Goal: Transaction & Acquisition: Subscribe to service/newsletter

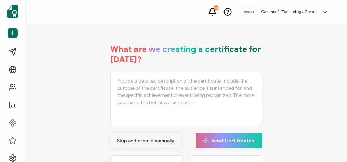
click at [165, 144] on button "Skip and create manually" at bounding box center [145, 140] width 71 height 15
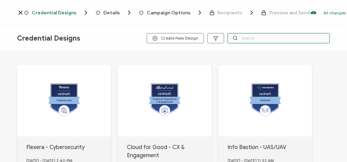
click at [250, 40] on input "text" at bounding box center [278, 38] width 102 height 10
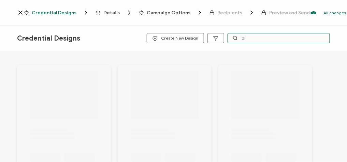
type input "d"
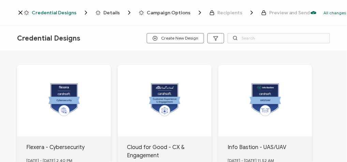
click at [57, 12] on span "Credential Designs" at bounding box center [54, 12] width 45 height 5
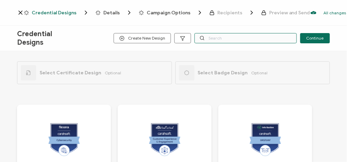
click at [249, 41] on input "text" at bounding box center [245, 38] width 102 height 10
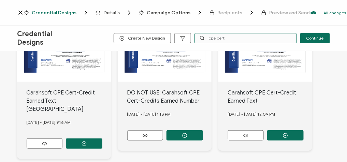
scroll to position [109, 0]
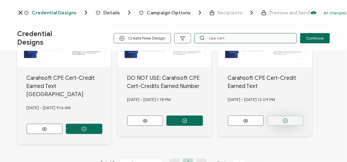
type input "cpe cert"
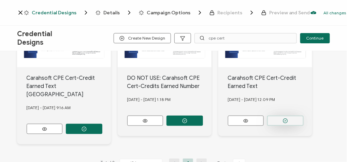
click at [289, 123] on button "button" at bounding box center [285, 121] width 36 height 10
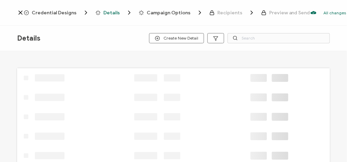
click at [52, 14] on span "Credential Designs" at bounding box center [54, 12] width 45 height 5
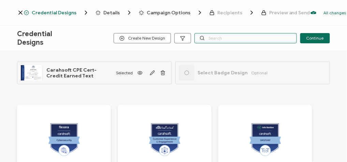
click at [217, 35] on input "text" at bounding box center [245, 38] width 102 height 10
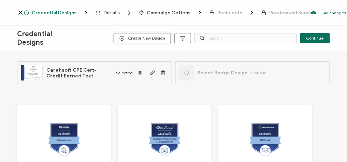
click at [153, 39] on span "Create New Design" at bounding box center [142, 38] width 46 height 5
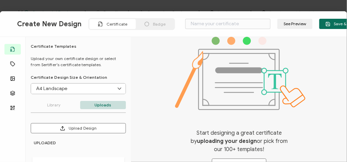
click at [140, 25] on div "Badge" at bounding box center [155, 24] width 38 height 10
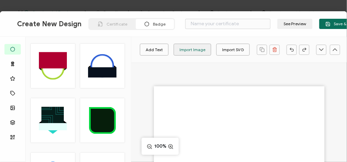
click at [188, 47] on div "Import Image" at bounding box center [192, 50] width 26 height 12
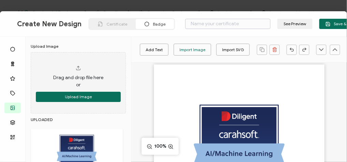
scroll to position [6, 0]
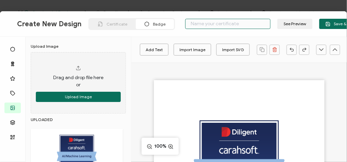
click at [223, 27] on input "text" at bounding box center [227, 24] width 85 height 10
type input "Diligent - AI + ML"
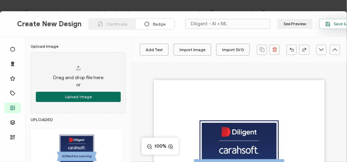
click at [325, 23] on icon "button" at bounding box center [327, 23] width 5 height 5
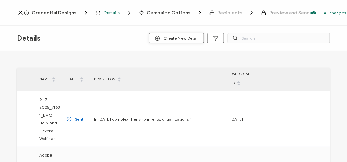
click at [181, 39] on span "Create New Detail" at bounding box center [176, 38] width 43 height 5
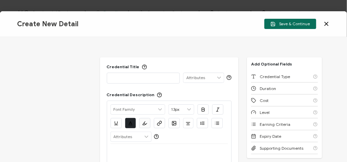
click at [148, 83] on div "Credential Title ISSUER Issuer Name Credential Description Alright Sans Amita A…" at bounding box center [169, 144] width 139 height 174
click at [146, 81] on div at bounding box center [143, 78] width 66 height 10
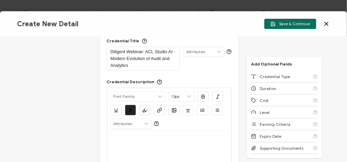
scroll to position [55, 0]
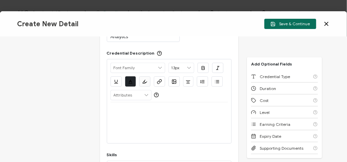
click at [125, 110] on p at bounding box center [169, 110] width 118 height 6
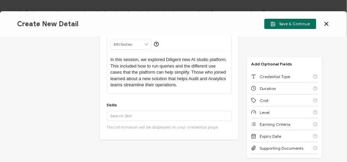
scroll to position [109, 0]
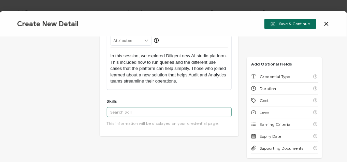
click at [129, 112] on input "text" at bounding box center [169, 112] width 125 height 10
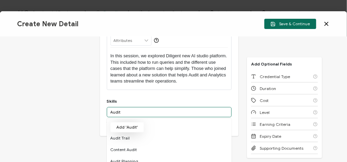
type input "Audit"
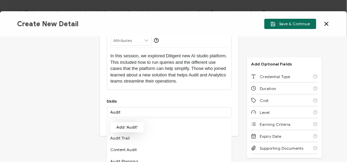
click at [132, 123] on button "Add 'Audit'" at bounding box center [127, 127] width 34 height 10
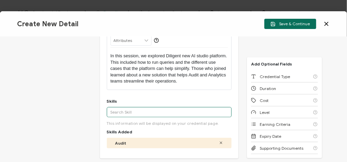
click at [130, 113] on input "text" at bounding box center [169, 112] width 125 height 10
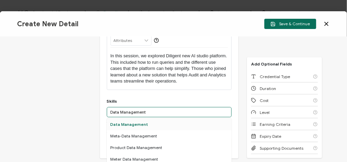
type input "Data Management"
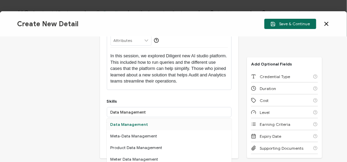
click at [141, 122] on div "Data Management" at bounding box center [169, 125] width 125 height 12
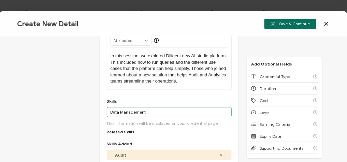
click at [151, 113] on input "Data Management" at bounding box center [169, 112] width 125 height 10
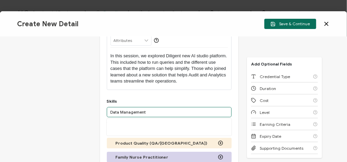
click at [151, 113] on input "Data Management" at bounding box center [169, 112] width 125 height 10
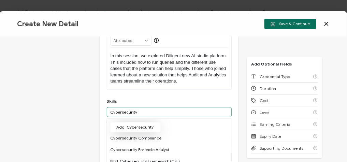
type input "Cybersecurity"
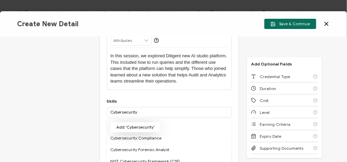
click at [145, 126] on button "Add 'Cybersecurity'" at bounding box center [135, 127] width 50 height 10
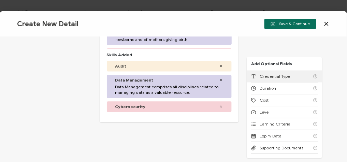
click at [298, 78] on div "Credential Type" at bounding box center [284, 77] width 67 height 12
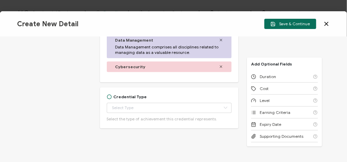
scroll to position [346, 0]
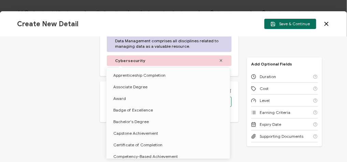
click at [127, 102] on body "Credential Designs Details Campaign Options Recipients Preview and Send All cha…" at bounding box center [173, 81] width 347 height 162
click at [56, 132] on div "Credential Title Diligent Webinar: ACL Studio AI - Modern Evolution of Audit an…" at bounding box center [173, 99] width 347 height 125
click at [142, 103] on body "Credential Designs Details Campaign Options Recipients Preview and Send All cha…" at bounding box center [173, 81] width 347 height 162
click at [138, 145] on span "Certificate of Completion" at bounding box center [137, 144] width 49 height 5
type input "Certificate of Completion"
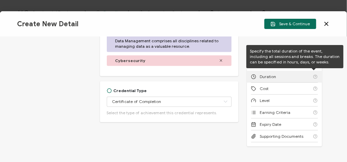
click at [294, 79] on div "Duration" at bounding box center [284, 77] width 67 height 12
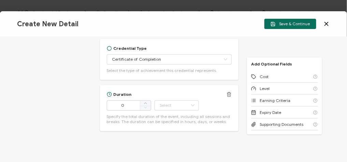
scroll to position [397, 0]
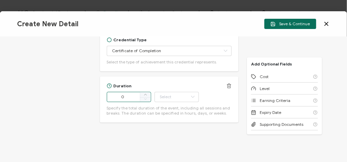
click at [133, 94] on input "0" at bounding box center [129, 97] width 44 height 10
type input "58"
click at [190, 96] on icon at bounding box center [192, 97] width 9 height 10
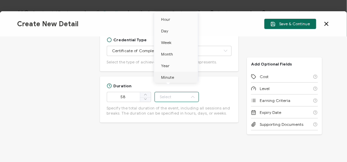
click at [180, 74] on li "Minute" at bounding box center [177, 78] width 46 height 12
type input "Minute"
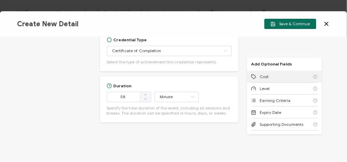
click at [277, 77] on div "Cost" at bounding box center [284, 77] width 67 height 12
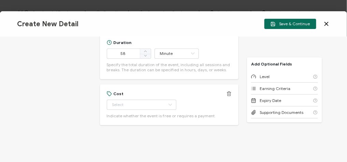
scroll to position [443, 0]
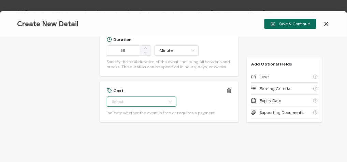
click at [145, 105] on input "text" at bounding box center [142, 101] width 70 height 10
click at [139, 113] on li "Free" at bounding box center [137, 118] width 63 height 12
type input "Free"
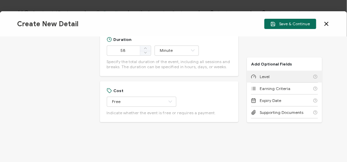
click at [254, 77] on icon at bounding box center [253, 76] width 5 height 5
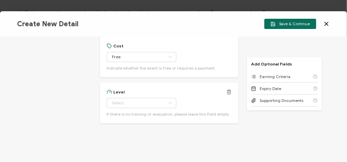
scroll to position [489, 0]
click at [132, 102] on input "text" at bounding box center [142, 101] width 70 height 10
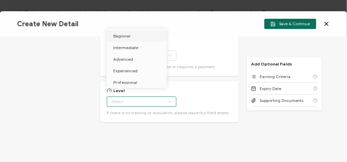
click at [137, 40] on li "Beginner" at bounding box center [137, 36] width 63 height 12
type input "Beginner"
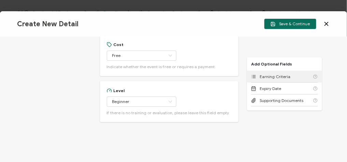
click at [269, 79] on div "Earning Criteria" at bounding box center [284, 77] width 67 height 12
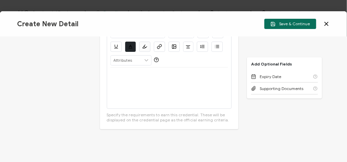
scroll to position [614, 0]
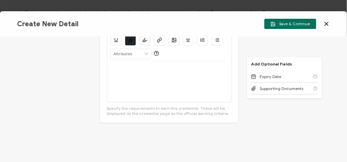
click at [141, 88] on div at bounding box center [169, 81] width 118 height 41
click at [174, 85] on div "View the on-demand recording here>" at bounding box center [169, 81] width 118 height 41
drag, startPoint x: 157, startPoint y: 69, endPoint x: 85, endPoint y: 64, distance: 72.1
click at [85, 64] on div "Credential Title Diligent Webinar: ACL Studio AI - Modern Evolution of Audit an…" at bounding box center [173, 99] width 347 height 125
click at [158, 41] on icon "button" at bounding box center [159, 39] width 5 height 5
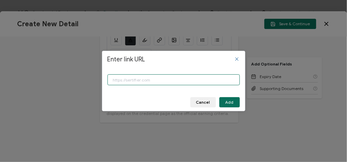
paste input "https://www.carahsoft.com/learn/event/72712-acl-studio-ai-modern-evolution-of-a…"
type input "https://www.carahsoft.com/learn/event/72712-acl-studio-ai-modern-evolution-of-a…"
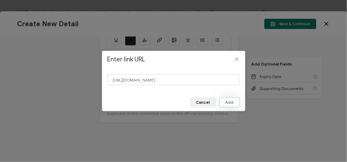
scroll to position [0, 0]
click at [233, 100] on span "Add" at bounding box center [229, 102] width 8 height 4
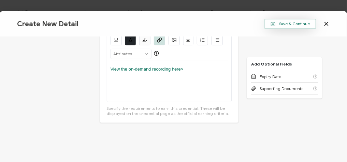
click at [296, 27] on button "Save & Continue" at bounding box center [290, 24] width 52 height 10
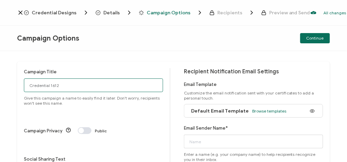
click at [77, 87] on input "Credential 1612" at bounding box center [93, 85] width 139 height 14
paste input "10-2-2025_72712_Diligent Webinar"
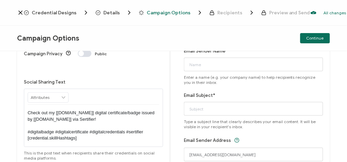
scroll to position [82, 0]
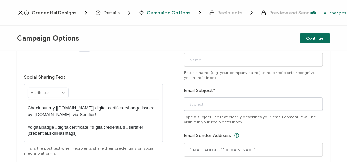
type input "10-2-2025_72712_Diligent Webinar"
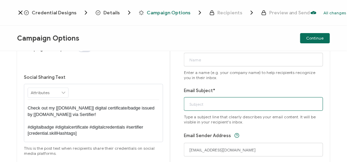
click at [202, 105] on input "Email Subject*" at bounding box center [253, 104] width 139 height 14
paste input "10-2-2025_72712_Diligent Webinar"
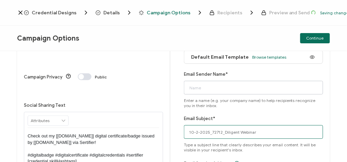
scroll to position [27, 0]
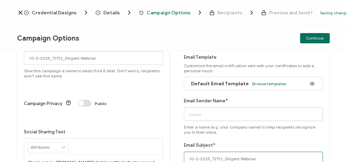
type input "10-2-2025_72712_Diligent Webinar"
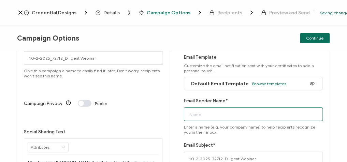
click at [207, 116] on input "Email Sender Name*" at bounding box center [253, 114] width 139 height 14
type input "CPE"
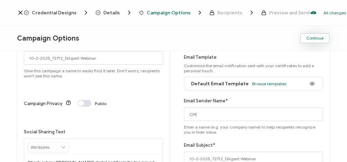
click at [322, 37] on span "Continue" at bounding box center [314, 38] width 17 height 4
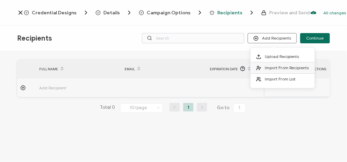
click at [289, 68] on span "Import From Recipients" at bounding box center [286, 67] width 44 height 5
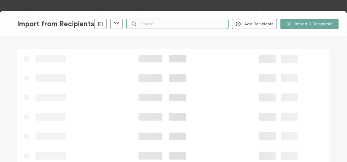
click at [186, 24] on input "text" at bounding box center [177, 24] width 102 height 10
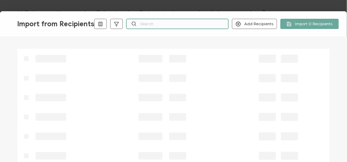
paste input "10-2-2025_72712_Diligent Webinar"
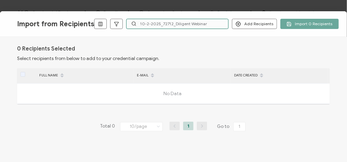
type input "10-2-2025_72712_Diligent Webinar"
click at [345, 26] on icon at bounding box center [348, 23] width 7 height 7
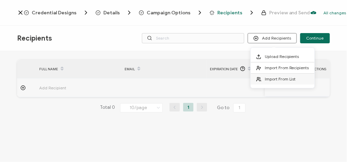
click at [276, 80] on span "Import From List" at bounding box center [279, 78] width 31 height 5
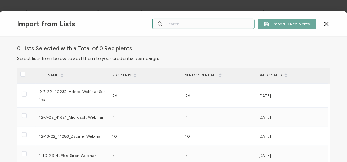
click at [212, 21] on input "text" at bounding box center [203, 24] width 102 height 10
paste input "10-2-2025_72712_Diligent Webinar"
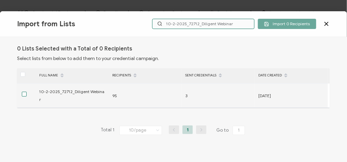
type input "10-2-2025_72712_Diligent Webinar"
click at [22, 92] on span at bounding box center [24, 94] width 5 height 5
click at [27, 92] on input "checkbox" at bounding box center [27, 92] width 0 height 0
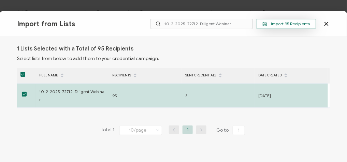
click at [295, 23] on span "Import 95 Recipients" at bounding box center [286, 23] width 48 height 5
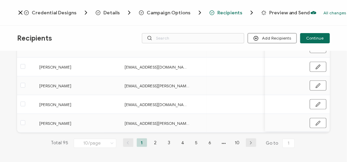
scroll to position [173, 0]
click at [316, 34] on button "Continue" at bounding box center [315, 38] width 30 height 10
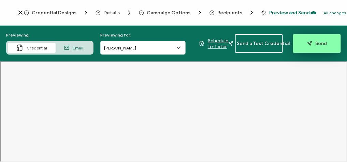
click at [312, 44] on span "Send" at bounding box center [317, 43] width 20 height 5
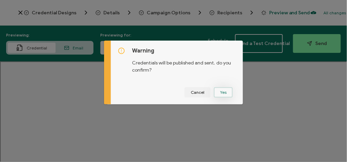
click at [223, 89] on button "Yes" at bounding box center [223, 92] width 19 height 10
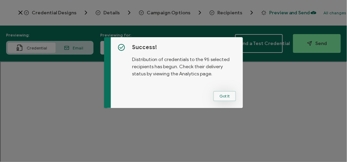
click at [221, 94] on button "Got It" at bounding box center [224, 96] width 23 height 10
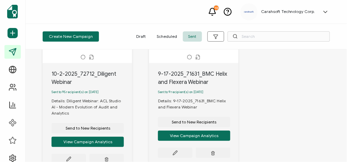
scroll to position [82, 0]
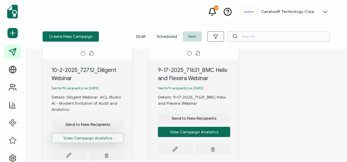
click at [97, 142] on button "View Campaign Analytics" at bounding box center [87, 138] width 72 height 10
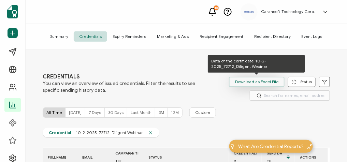
click at [249, 82] on span "Download as Excel File" at bounding box center [256, 82] width 43 height 10
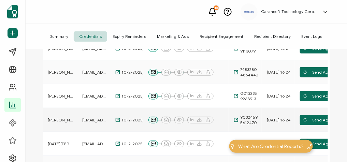
scroll to position [136, 0]
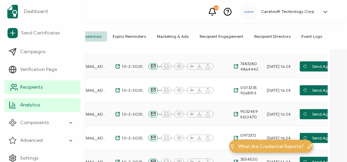
click at [38, 90] on span "Recipients" at bounding box center [31, 87] width 22 height 7
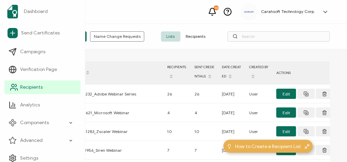
click at [29, 88] on span "Recipients" at bounding box center [31, 87] width 22 height 7
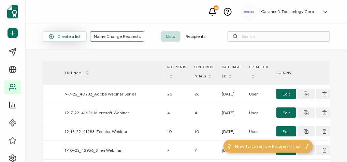
click at [66, 38] on span "Create a list" at bounding box center [65, 36] width 32 height 5
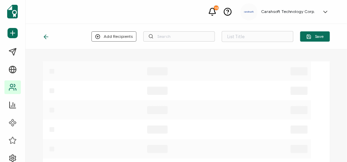
type input "List 1667"
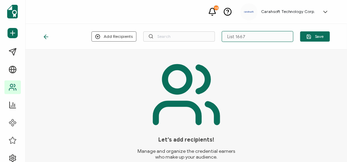
click at [238, 38] on input "List 1667" at bounding box center [257, 36] width 72 height 11
paste input "10-2-2025_72224_Rockfish Data Webinar"
type input "10-2-2025_72224_Rockfish Data Webinar"
click at [117, 40] on button "Add Recipients" at bounding box center [113, 36] width 45 height 10
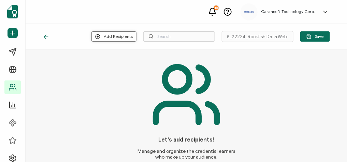
scroll to position [0, 0]
click at [126, 55] on span "Upload New Recipients" at bounding box center [128, 54] width 44 height 5
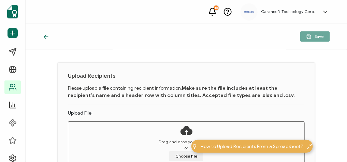
scroll to position [55, 0]
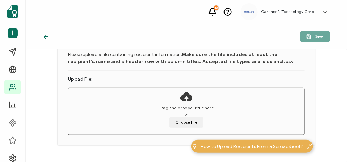
click at [186, 115] on span "or" at bounding box center [186, 114] width 4 height 6
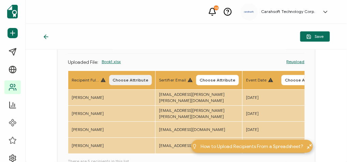
click at [130, 79] on span "Choose Attribute" at bounding box center [130, 80] width 36 height 4
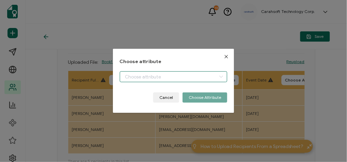
click at [154, 77] on body "10 Carahsoft Technology Corp. Isabella MacLeod isabella.macleod@carahsoft.com I…" at bounding box center [173, 81] width 347 height 162
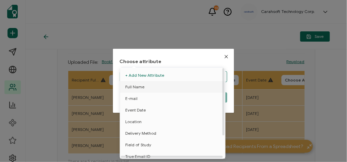
click at [146, 90] on li "Full Name" at bounding box center [173, 87] width 111 height 12
type input "Full Name"
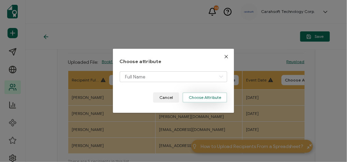
click at [208, 96] on button "Choose Attribute" at bounding box center [204, 97] width 45 height 10
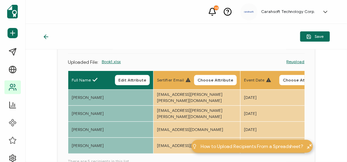
click at [224, 73] on th "Sertifier Email Choose Attribute" at bounding box center [196, 80] width 87 height 19
click at [225, 79] on span "Choose Attribute" at bounding box center [215, 80] width 36 height 4
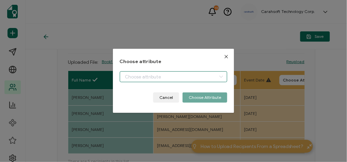
click at [176, 77] on body "10 Carahsoft Technology Corp. Isabella MacLeod isabella.macleod@carahsoft.com I…" at bounding box center [173, 81] width 347 height 162
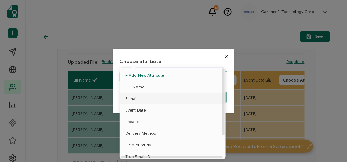
click at [141, 95] on li "E-mail" at bounding box center [173, 99] width 111 height 12
type input "E-mail"
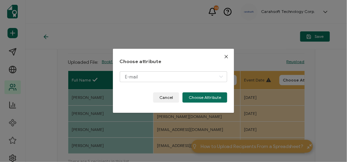
click at [201, 92] on div "E-mail" at bounding box center [174, 81] width 108 height 21
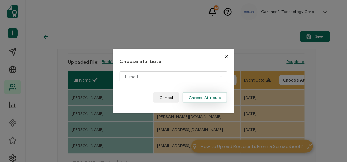
click at [196, 96] on button "Choose Attribute" at bounding box center [204, 97] width 45 height 10
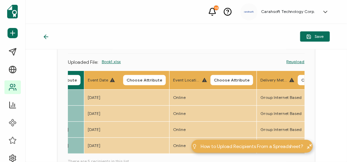
scroll to position [0, 175]
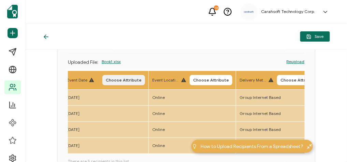
click at [141, 79] on span "Choose Attribute" at bounding box center [124, 80] width 36 height 4
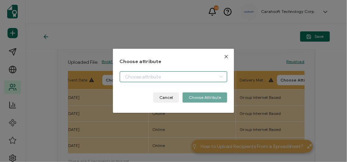
click at [159, 80] on body "10 Carahsoft Technology Corp. Isabella MacLeod isabella.macleod@carahsoft.com I…" at bounding box center [173, 81] width 347 height 162
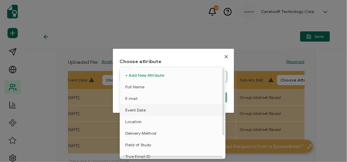
click at [145, 111] on li "Event Date" at bounding box center [173, 110] width 111 height 12
type input "Event Date"
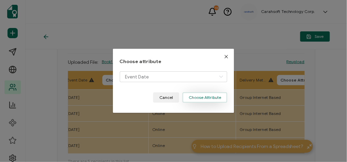
click at [192, 96] on button "Choose Attribute" at bounding box center [204, 97] width 45 height 10
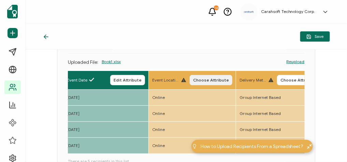
click at [225, 80] on span "Choose Attribute" at bounding box center [211, 80] width 36 height 4
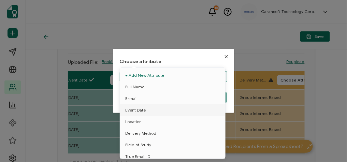
click at [170, 80] on body "10 Carahsoft Technology Corp. Isabella MacLeod isabella.macleod@carahsoft.com I…" at bounding box center [173, 81] width 347 height 162
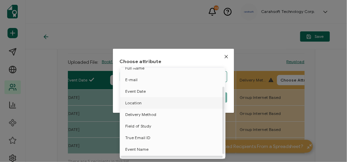
scroll to position [27, 0]
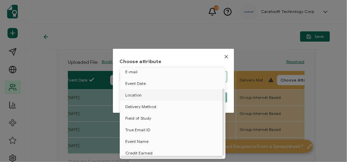
click at [147, 93] on li "Location" at bounding box center [173, 95] width 111 height 12
type input "Location"
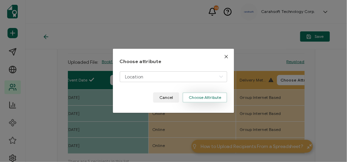
click at [196, 95] on button "Choose Attribute" at bounding box center [204, 97] width 45 height 10
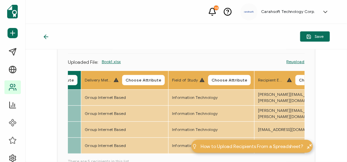
scroll to position [0, 337]
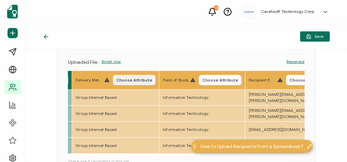
click at [145, 78] on span "Choose Attribute" at bounding box center [134, 80] width 36 height 4
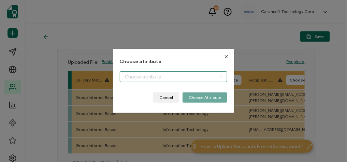
click at [165, 74] on body "10 Carahsoft Technology Corp. Isabella MacLeod isabella.macleod@carahsoft.com I…" at bounding box center [173, 81] width 347 height 162
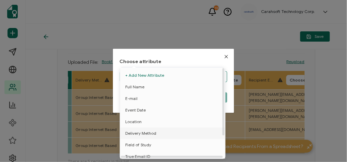
click at [146, 132] on span "Delivery Method" at bounding box center [140, 133] width 31 height 12
type input "Delivery Method"
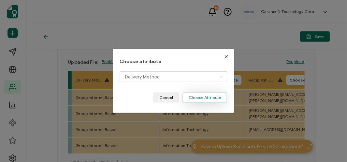
click at [209, 98] on button "Choose Attribute" at bounding box center [204, 97] width 45 height 10
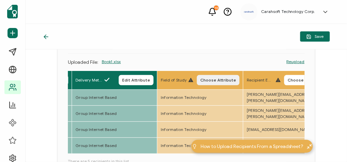
click at [232, 76] on button "Choose Attribute" at bounding box center [218, 80] width 43 height 10
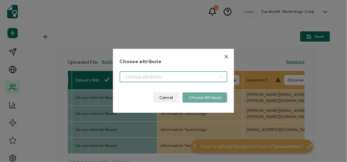
click at [176, 80] on body "10 Carahsoft Technology Corp. Isabella MacLeod isabella.macleod@carahsoft.com I…" at bounding box center [173, 81] width 347 height 162
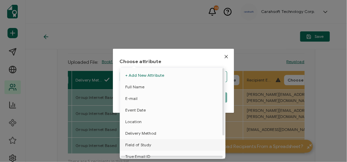
click at [150, 145] on li "Field of Study" at bounding box center [173, 145] width 111 height 12
type input "Field of Study"
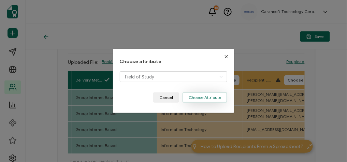
click at [206, 92] on div "Field of Study" at bounding box center [174, 81] width 108 height 21
drag, startPoint x: 203, startPoint y: 98, endPoint x: 196, endPoint y: 101, distance: 7.5
click at [203, 98] on button "Choose Attribute" at bounding box center [204, 97] width 45 height 10
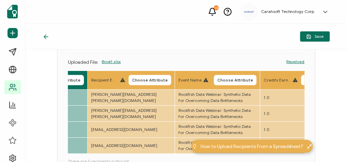
scroll to position [0, 494]
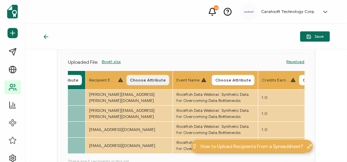
click at [163, 85] on button "Choose Attribute" at bounding box center [147, 80] width 43 height 10
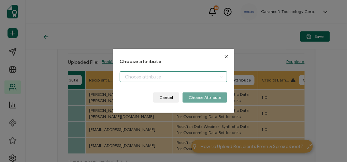
click at [178, 73] on body "10 Carahsoft Technology Corp. Isabella MacLeod isabella.macleod@carahsoft.com I…" at bounding box center [173, 81] width 347 height 162
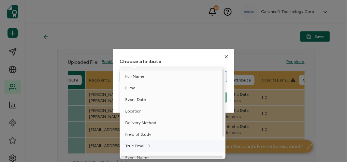
scroll to position [27, 0]
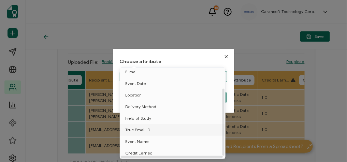
click at [144, 133] on span "True Email ID" at bounding box center [137, 130] width 25 height 12
type input "True Email ID"
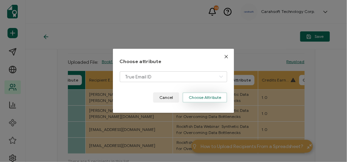
click at [200, 96] on button "Choose Attribute" at bounding box center [204, 97] width 45 height 10
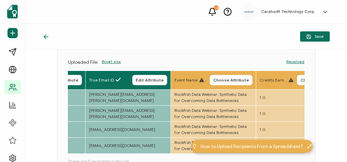
click at [252, 74] on th "Event Name Choose Attribute" at bounding box center [213, 80] width 85 height 19
click at [249, 79] on span "Choose Attribute" at bounding box center [231, 80] width 36 height 4
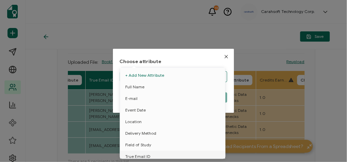
click at [191, 77] on input "dialog" at bounding box center [174, 76] width 108 height 11
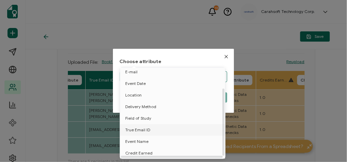
click at [144, 131] on span "True Email ID" at bounding box center [137, 130] width 25 height 12
click at [145, 137] on span "Event Name" at bounding box center [136, 142] width 23 height 12
type input "Event Name"
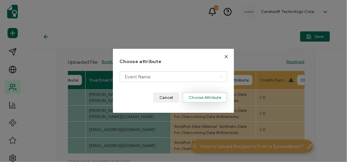
click at [191, 99] on button "Choose Attribute" at bounding box center [204, 97] width 45 height 10
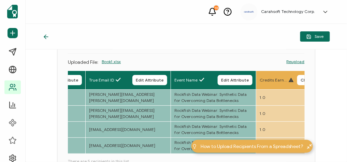
drag, startPoint x: 129, startPoint y: 153, endPoint x: 139, endPoint y: 154, distance: 9.9
click at [139, 154] on div "Full Name Edit Attribute E-mail Edit Attribute Event Date Edit Attribute Locati…" at bounding box center [186, 113] width 236 height 84
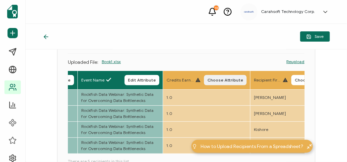
click at [236, 83] on button "Choose Attribute" at bounding box center [225, 80] width 43 height 10
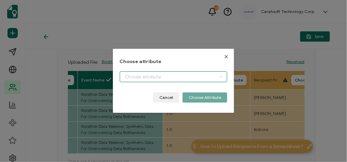
click at [191, 80] on body "10 Carahsoft Technology Corp. Isabella MacLeod isabella.macleod@carahsoft.com I…" at bounding box center [173, 81] width 347 height 162
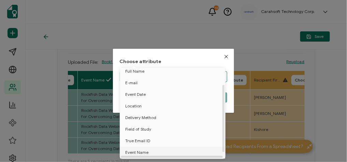
scroll to position [30, 0]
click at [146, 149] on span "Credit Earned" at bounding box center [138, 153] width 27 height 12
type input "Credit Earned"
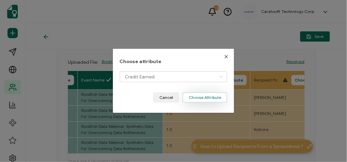
click at [208, 101] on button "Choose Attribute" at bounding box center [204, 97] width 45 height 10
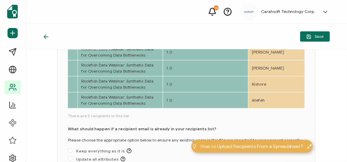
scroll to position [136, 0]
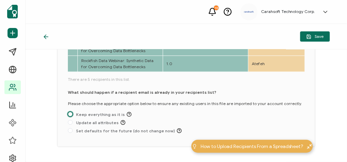
click at [71, 115] on span at bounding box center [70, 114] width 5 height 5
click at [71, 115] on input "Keep everything as it is" at bounding box center [70, 114] width 5 height 5
radio input "true"
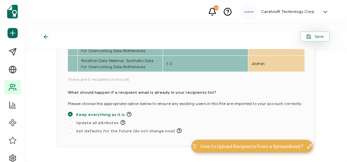
click at [323, 40] on button "Save" at bounding box center [315, 36] width 30 height 10
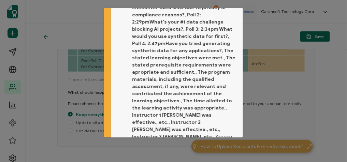
scroll to position [91, 0]
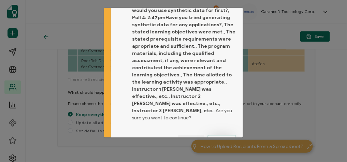
click at [219, 135] on button "Proceed" at bounding box center [221, 140] width 29 height 10
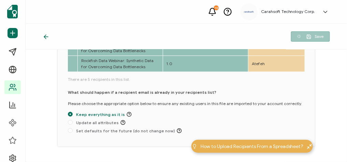
scroll to position [102, 0]
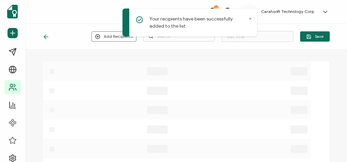
type input "List 1667"
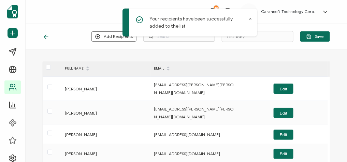
click at [249, 18] on icon at bounding box center [250, 19] width 2 height 2
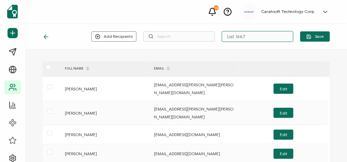
drag, startPoint x: 257, startPoint y: 37, endPoint x: 195, endPoint y: 31, distance: 61.9
click at [195, 31] on div "Add Recipients Upload New Recipients Import from Recipients List 1667 Save" at bounding box center [210, 36] width 238 height 11
paste input "10-2-2025_72224_Rockfish Data Webinar"
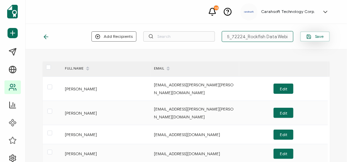
type input "10-2-2025_72224_Rockfish Data Webinar"
click at [318, 36] on span "Save" at bounding box center [314, 36] width 17 height 5
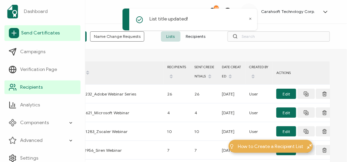
click at [32, 31] on span "Send Certificates" at bounding box center [40, 33] width 39 height 7
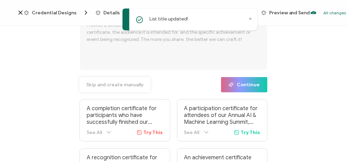
click at [118, 88] on button "Skip and create manually" at bounding box center [114, 84] width 71 height 15
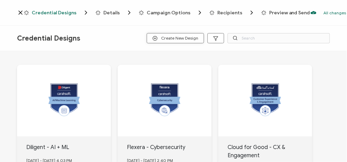
click at [174, 37] on span "Create New Design" at bounding box center [175, 38] width 46 height 5
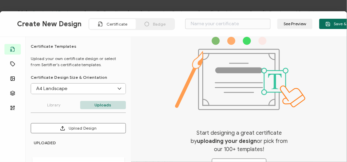
click at [322, 5] on div "Create New Design Certificate Badge See Preview Save & Continue Templates Attri…" at bounding box center [173, 81] width 347 height 162
click at [335, 26] on span "Save & Continue" at bounding box center [345, 23] width 40 height 5
click at [33, 7] on div "Create New Design Certificate Badge See Preview Save & Continue Templates Attri…" at bounding box center [173, 81] width 347 height 162
click at [40, 4] on div "Create New Design Certificate Badge See Preview Save & Continue Templates Attri…" at bounding box center [173, 81] width 347 height 162
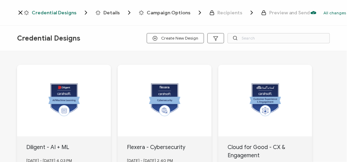
click at [56, 10] on span "Credential Designs" at bounding box center [54, 12] width 45 height 5
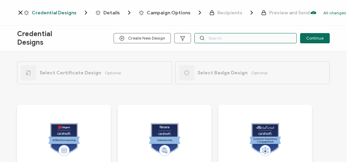
click at [233, 38] on input "text" at bounding box center [245, 38] width 102 height 10
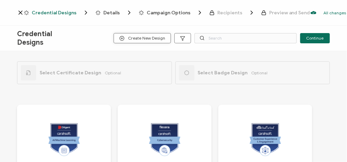
click at [157, 36] on span "Create New Design" at bounding box center [142, 38] width 46 height 5
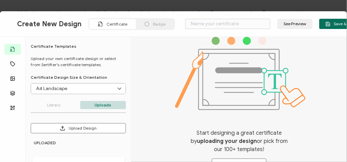
click at [153, 26] on span "Badge" at bounding box center [159, 23] width 13 height 5
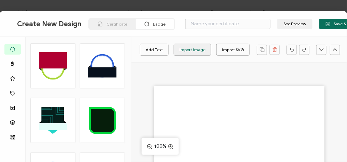
click at [190, 48] on div "Import Image" at bounding box center [192, 50] width 26 height 12
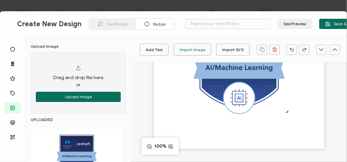
scroll to position [109, 0]
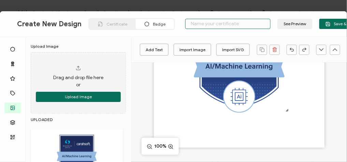
click at [249, 19] on input "text" at bounding box center [227, 24] width 85 height 10
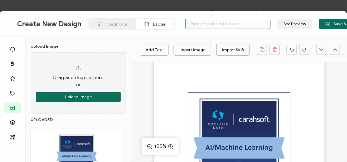
scroll to position [27, 0]
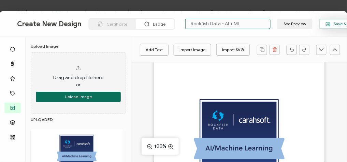
type input "Rockfish Data - AI + ML"
click at [342, 25] on span "Save & Continue" at bounding box center [345, 23] width 40 height 5
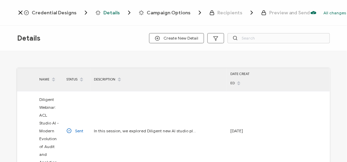
click at [60, 12] on span "Credential Designs" at bounding box center [54, 12] width 45 height 5
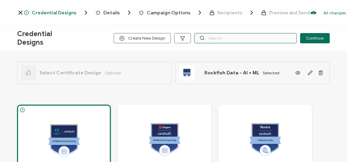
click at [240, 37] on input "text" at bounding box center [245, 38] width 102 height 10
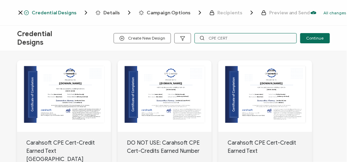
scroll to position [82, 0]
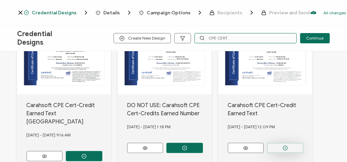
type input "CPE CERT"
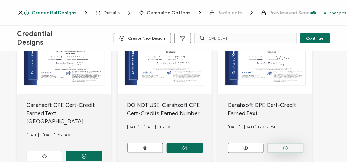
click at [286, 145] on icon "button" at bounding box center [284, 147] width 5 height 5
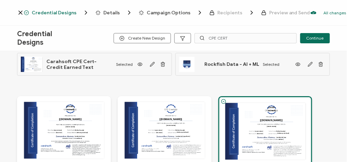
scroll to position [0, 0]
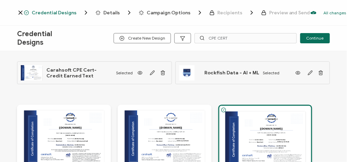
click at [109, 11] on span "Details" at bounding box center [111, 12] width 16 height 5
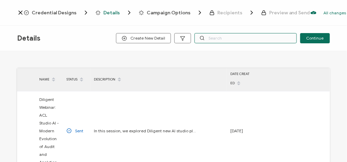
click at [237, 37] on input "text" at bounding box center [245, 38] width 102 height 10
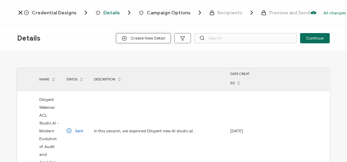
click at [165, 39] on span "Create New Detail" at bounding box center [143, 38] width 43 height 5
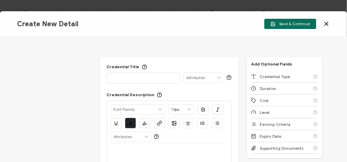
click at [133, 78] on p at bounding box center [143, 77] width 66 height 7
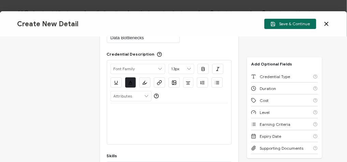
scroll to position [55, 0]
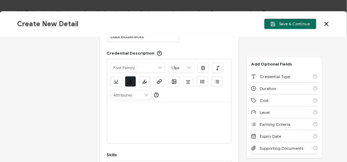
click at [157, 119] on div at bounding box center [169, 122] width 118 height 41
click at [119, 116] on div at bounding box center [169, 110] width 118 height 16
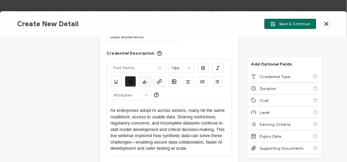
click at [110, 110] on p "As enterprises adopt AI across sectors, many hit the same roadblock: access to …" at bounding box center [169, 129] width 118 height 44
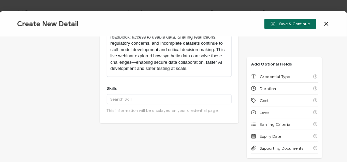
scroll to position [136, 0]
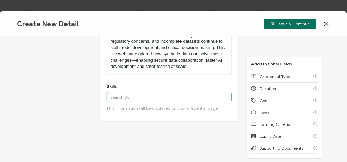
click at [126, 96] on input "text" at bounding box center [169, 97] width 125 height 10
click at [146, 93] on input "text" at bounding box center [169, 97] width 125 height 10
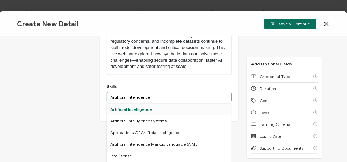
type input "Artificial Intelligence"
click at [150, 107] on div "Artificial Intelligence" at bounding box center [169, 110] width 125 height 12
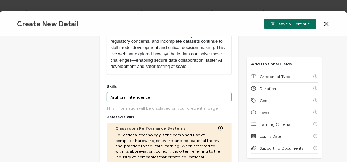
drag, startPoint x: 146, startPoint y: 98, endPoint x: 90, endPoint y: 96, distance: 56.3
click at [90, 96] on div "Credential Title Rockfish Data Webinar: Synthetic Data for Overcoming Data Bott…" at bounding box center [173, 99] width 347 height 125
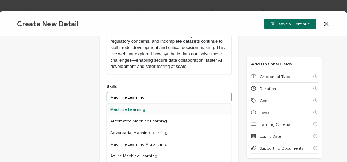
type input "Machine Learning"
click at [148, 104] on div "Machine Learning" at bounding box center [169, 110] width 125 height 12
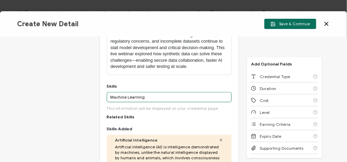
click at [147, 98] on input "Machine Learning" at bounding box center [169, 97] width 125 height 10
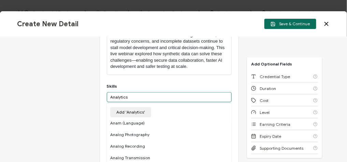
type input "Analytics"
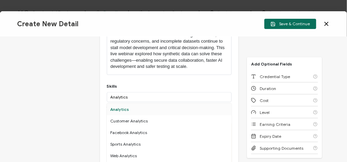
click at [136, 107] on div "Analytics" at bounding box center [169, 110] width 125 height 12
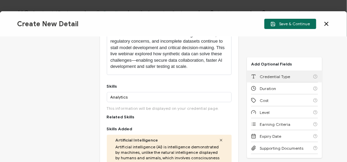
click at [272, 79] on div "Credential Type" at bounding box center [284, 77] width 67 height 12
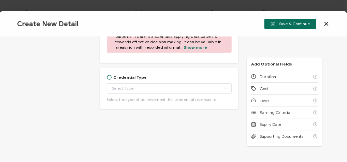
scroll to position [440, 0]
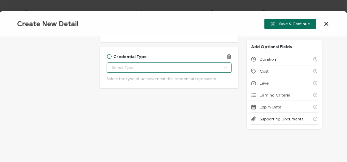
click at [141, 68] on body "Credential Designs Details Campaign Options Recipients Preview and Send All cha…" at bounding box center [173, 81] width 347 height 162
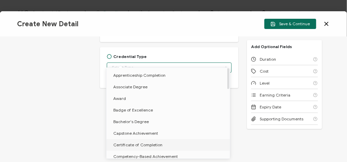
click at [140, 142] on span "Certificate of Completion" at bounding box center [137, 144] width 49 height 5
type input "Certificate of Completion"
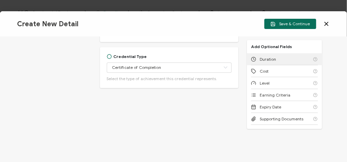
click at [295, 59] on div "Duration" at bounding box center [284, 59] width 67 height 12
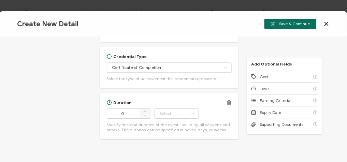
scroll to position [457, 0]
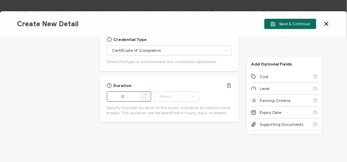
click at [134, 94] on input "0" at bounding box center [129, 96] width 44 height 10
type input "55"
click at [167, 92] on input "text" at bounding box center [176, 96] width 44 height 10
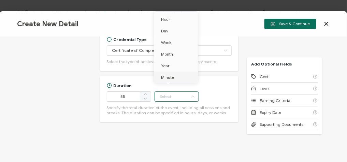
click at [167, 76] on span "Minute" at bounding box center [167, 77] width 13 height 5
type input "Minute"
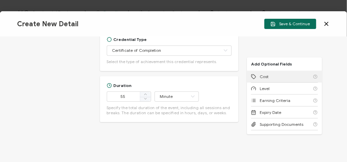
click at [271, 75] on div "Cost" at bounding box center [284, 77] width 67 height 12
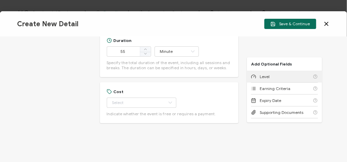
scroll to position [503, 0]
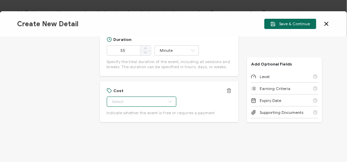
click at [146, 99] on input "text" at bounding box center [142, 101] width 70 height 10
click at [132, 115] on li "Free" at bounding box center [137, 118] width 63 height 12
type input "Free"
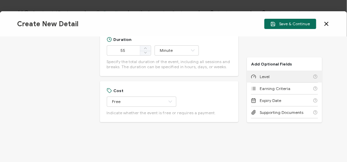
click at [279, 80] on div "Level" at bounding box center [284, 77] width 67 height 12
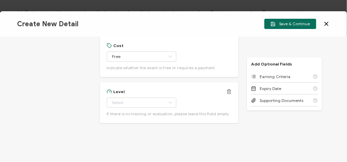
scroll to position [549, 0]
click at [138, 97] on input "text" at bounding box center [142, 101] width 70 height 10
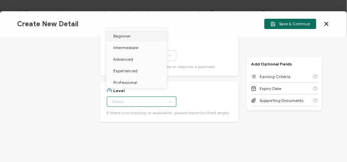
click at [129, 38] on span "Beginner" at bounding box center [121, 35] width 17 height 5
type input "Beginner"
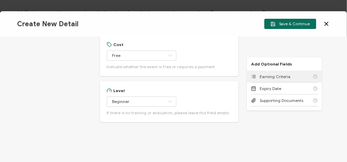
click at [273, 74] on span "Earning Criteria" at bounding box center [274, 76] width 31 height 5
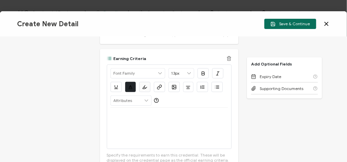
scroll to position [674, 0]
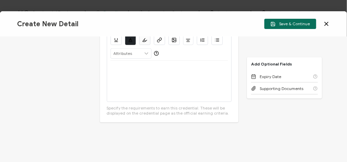
click at [129, 83] on div at bounding box center [169, 81] width 118 height 41
drag, startPoint x: 189, startPoint y: 68, endPoint x: 73, endPoint y: 62, distance: 116.7
click at [73, 62] on div "Credential Title Rockfish Data Webinar: Synthetic Data for Overcoming Data Bott…" at bounding box center [173, 99] width 347 height 125
click at [157, 39] on icon "button" at bounding box center [159, 39] width 5 height 5
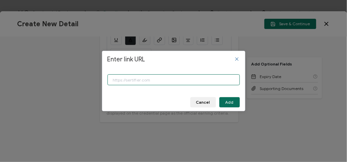
paste input "[URL][DOMAIN_NAME]"
type input "[URL][DOMAIN_NAME]"
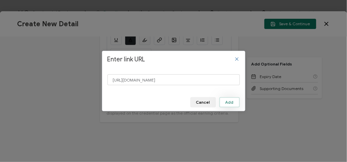
scroll to position [0, 0]
click at [224, 102] on button "Add" at bounding box center [229, 102] width 20 height 10
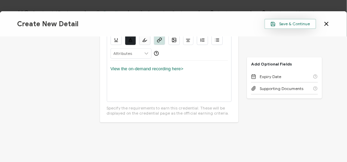
click at [292, 26] on span "Save & Continue" at bounding box center [290, 23] width 40 height 5
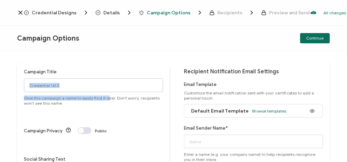
drag, startPoint x: 104, startPoint y: 94, endPoint x: 34, endPoint y: 85, distance: 70.4
click at [34, 85] on div "Campaign Title Credential 1613 Give this campaign a name to easily find it late…" at bounding box center [93, 86] width 139 height 37
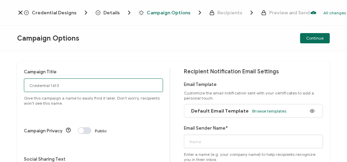
click at [75, 85] on input "Credential 1613" at bounding box center [93, 85] width 139 height 14
paste input "10-2-2025_72224_Rockfish Data Webinar"
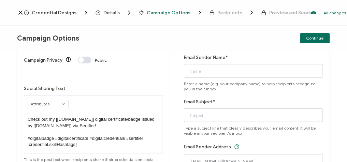
scroll to position [82, 0]
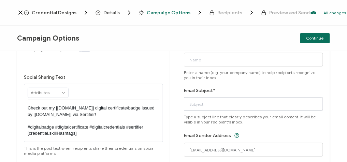
type input "10-2-2025_72224_Rockfish Data Webinar"
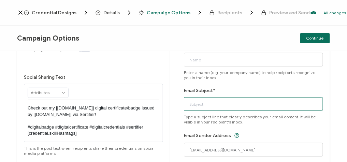
click at [199, 100] on input "Email Subject*" at bounding box center [253, 104] width 139 height 14
paste input "10-2-2025_72224_Rockfish Data Webinar"
type input "10-2-2025_72224_Rockfish Data Webinar"
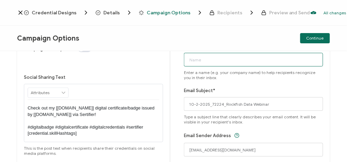
click at [207, 63] on input "Email Sender Name*" at bounding box center [253, 60] width 139 height 14
type input "V"
type input "CPE"
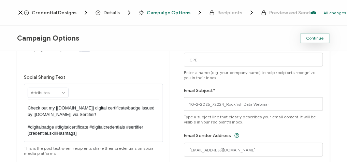
click at [327, 34] on button "Continue" at bounding box center [315, 38] width 30 height 10
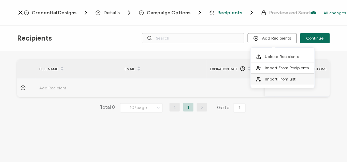
click at [278, 78] on span "Import From List" at bounding box center [279, 78] width 31 height 5
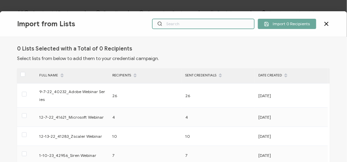
click at [187, 23] on input "text" at bounding box center [203, 24] width 102 height 10
paste input "10-2-2025_72224_Rockfish Data Webinar"
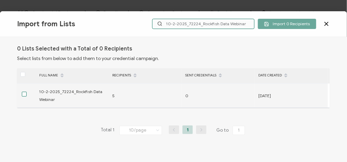
type input "10-2-2025_72224_Rockfish Data Webinar"
click at [23, 94] on span at bounding box center [24, 94] width 5 height 5
click at [27, 92] on input "checkbox" at bounding box center [27, 92] width 0 height 0
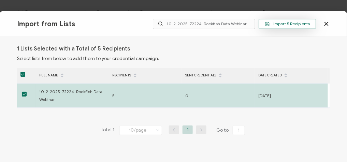
click at [299, 25] on span "Import 5 Recipients" at bounding box center [286, 23] width 45 height 5
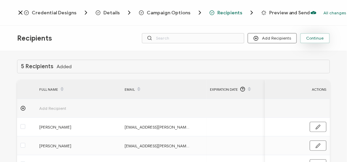
click at [315, 34] on button "Continue" at bounding box center [315, 38] width 30 height 10
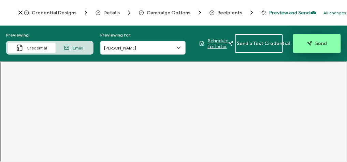
click at [310, 44] on icon "button" at bounding box center [309, 43] width 5 height 5
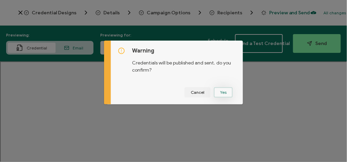
click at [221, 91] on button "Yes" at bounding box center [223, 92] width 19 height 10
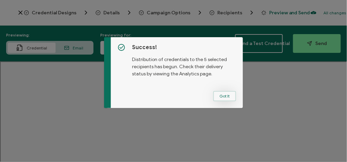
click at [223, 94] on button "Got It" at bounding box center [224, 96] width 23 height 10
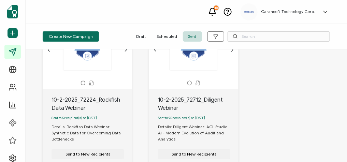
scroll to position [82, 0]
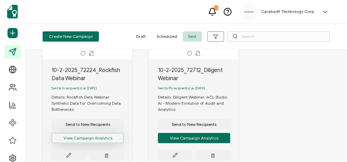
click at [105, 142] on button "View Campaign Analytics" at bounding box center [87, 138] width 72 height 10
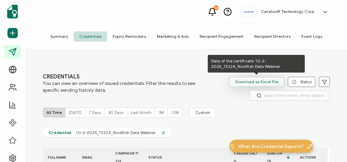
click at [256, 82] on span "Download as Excel File" at bounding box center [256, 82] width 43 height 10
